Goal: Task Accomplishment & Management: Complete application form

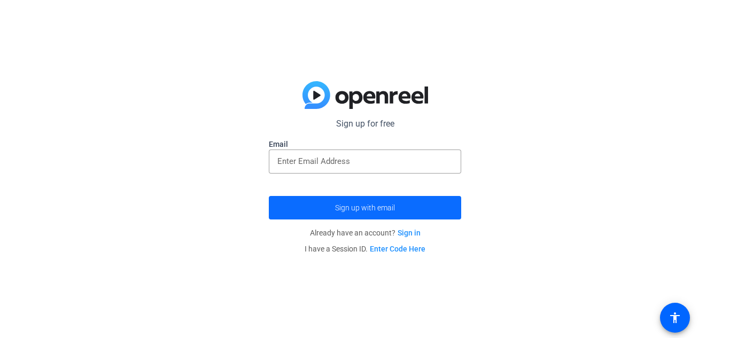
click at [396, 212] on span "submit" at bounding box center [365, 208] width 192 height 26
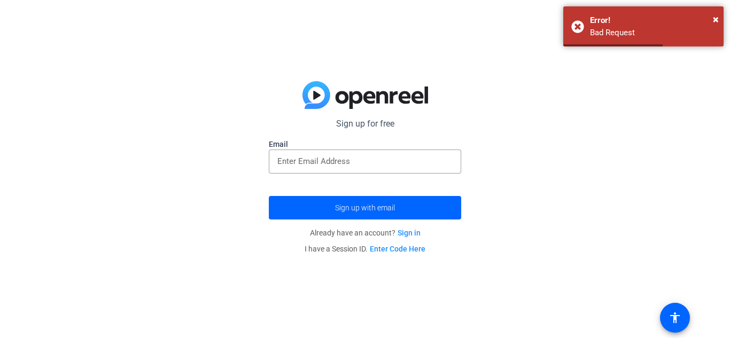
click at [409, 230] on link "Sign in" at bounding box center [408, 233] width 23 height 9
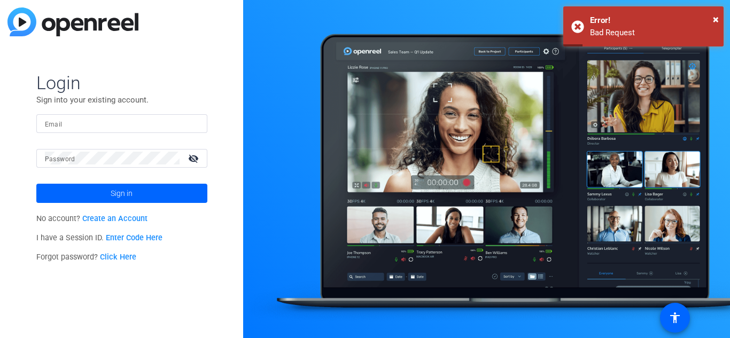
click at [102, 217] on link "Create an Account" at bounding box center [114, 218] width 65 height 9
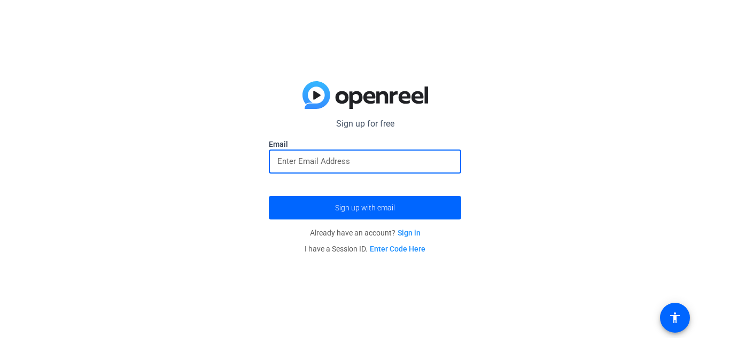
click at [313, 163] on input "email" at bounding box center [364, 161] width 175 height 13
